Goal: Navigation & Orientation: Find specific page/section

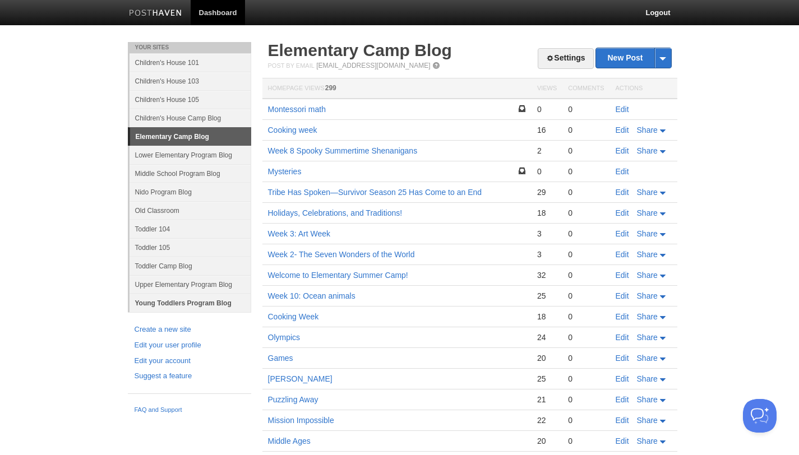
click at [201, 303] on link "Young Toddlers Program Blog" at bounding box center [190, 303] width 122 height 18
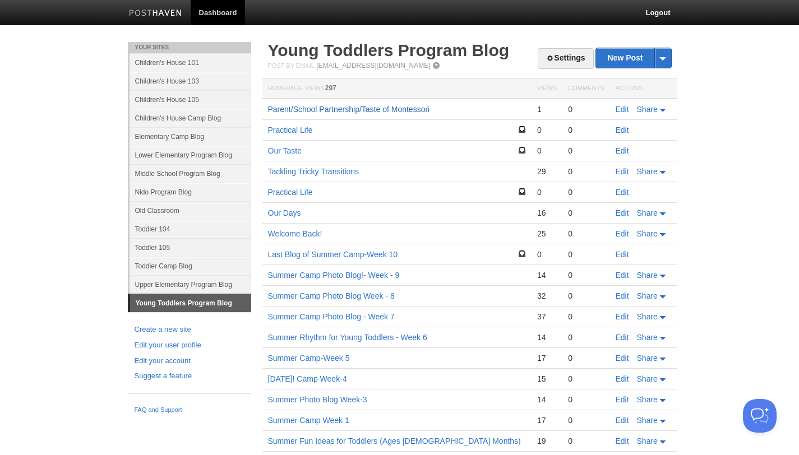
click at [416, 108] on link "Parent/School Partnership/Taste of Montessori" at bounding box center [349, 109] width 162 height 9
click at [348, 108] on link "Parent/School Partnership/Taste of Montessori" at bounding box center [349, 109] width 162 height 9
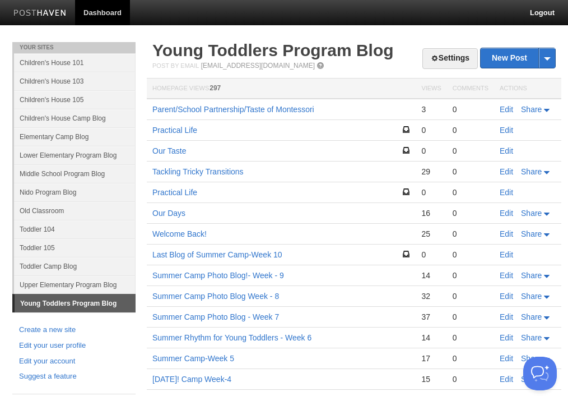
drag, startPoint x: 206, startPoint y: 136, endPoint x: 200, endPoint y: 77, distance: 59.2
click at [206, 128] on td "Practical Life" at bounding box center [281, 130] width 269 height 21
